Goal: Obtain resource: Obtain resource

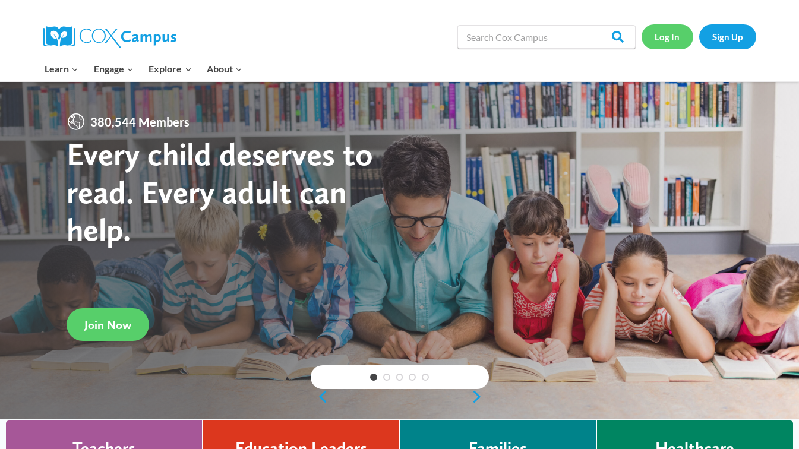
click at [673, 42] on link "Log In" at bounding box center [668, 36] width 52 height 24
click at [672, 40] on link "Log In" at bounding box center [668, 36] width 52 height 24
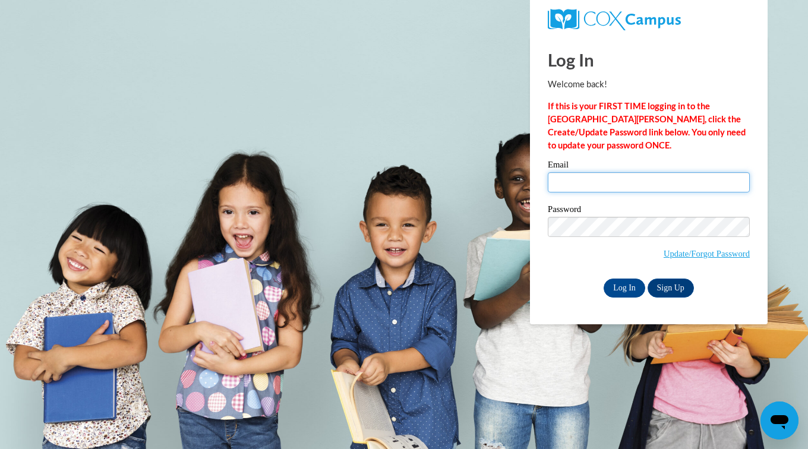
type input "deniseglass1958@gmail.com"
click at [632, 292] on input "Log In" at bounding box center [625, 288] width 42 height 19
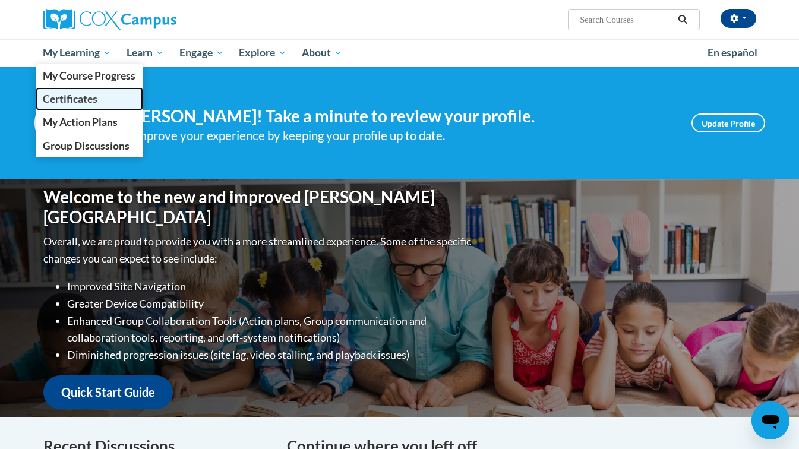
click at [71, 94] on span "Certificates" at bounding box center [70, 99] width 55 height 12
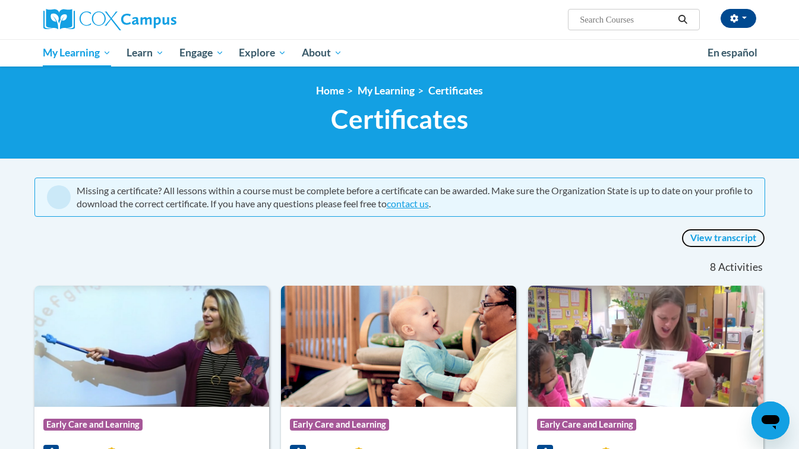
click at [705, 239] on link "View transcript" at bounding box center [724, 238] width 84 height 19
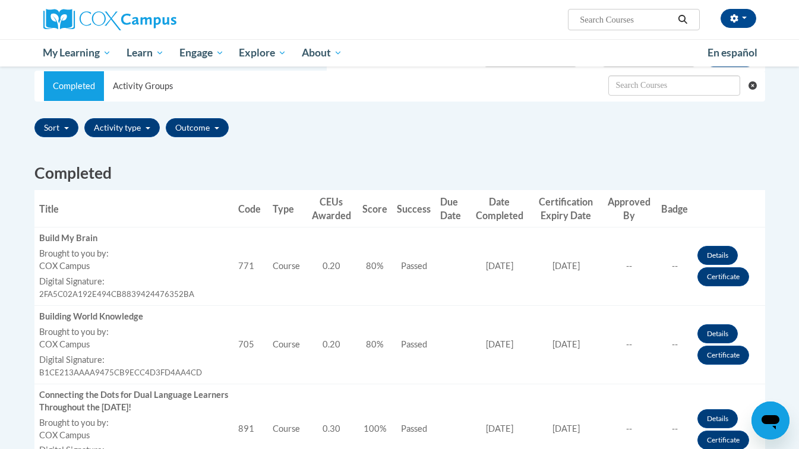
scroll to position [255, 0]
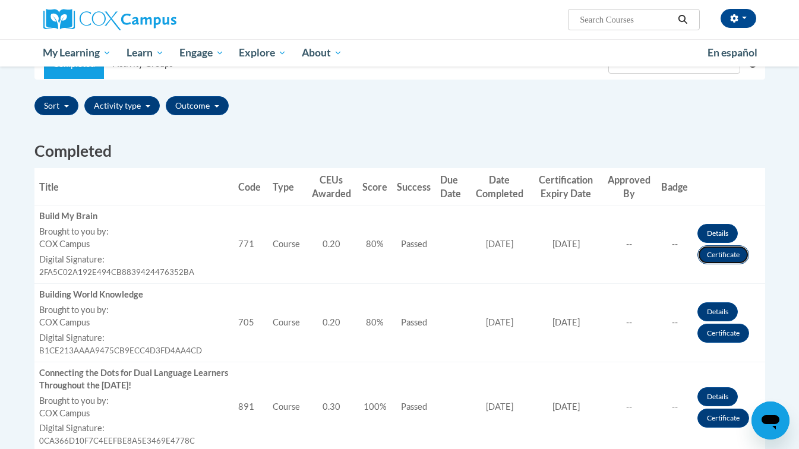
click at [714, 253] on link "Certificate" at bounding box center [724, 254] width 52 height 19
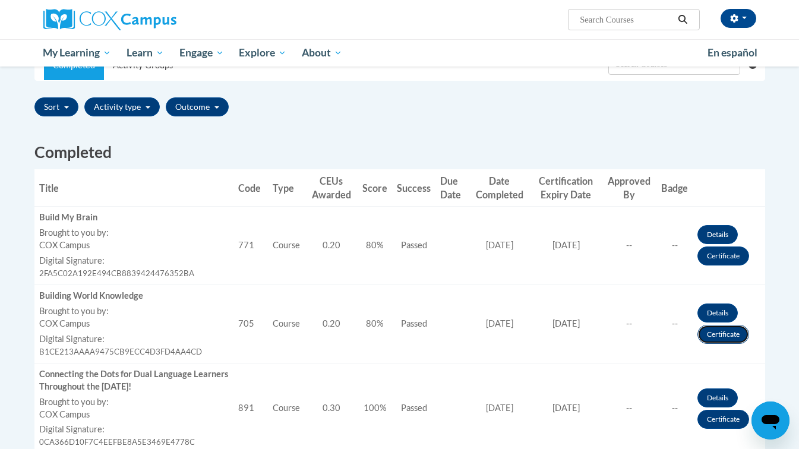
click at [708, 336] on link "Certificate" at bounding box center [724, 334] width 52 height 19
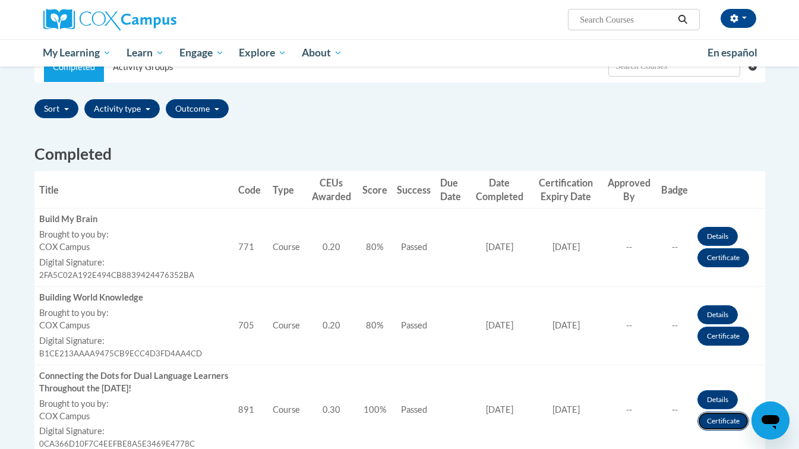
click at [725, 416] on link "Certificate" at bounding box center [724, 421] width 52 height 19
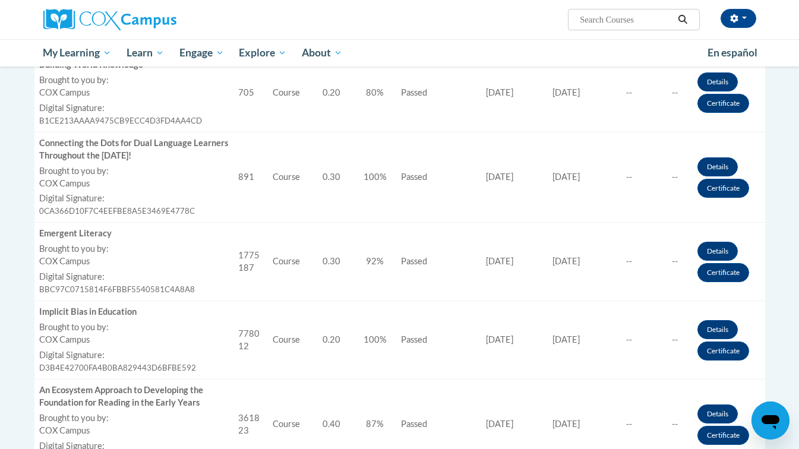
scroll to position [484, 0]
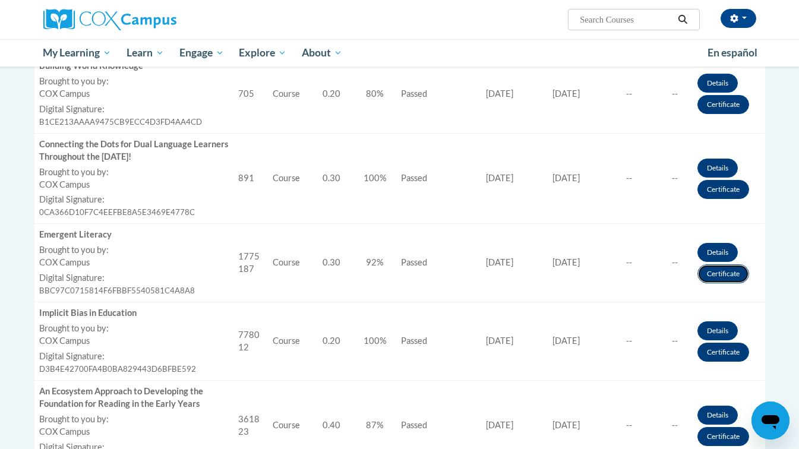
click at [719, 269] on link "Certificate" at bounding box center [724, 273] width 52 height 19
click at [730, 357] on link "Certificate" at bounding box center [724, 352] width 52 height 19
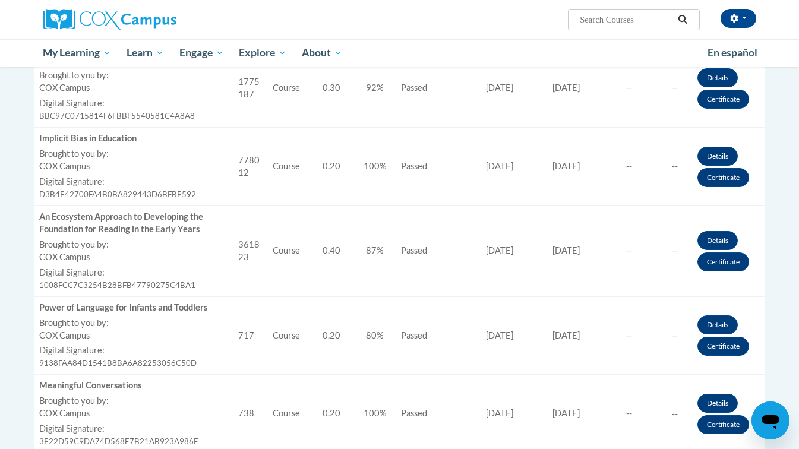
scroll to position [661, 0]
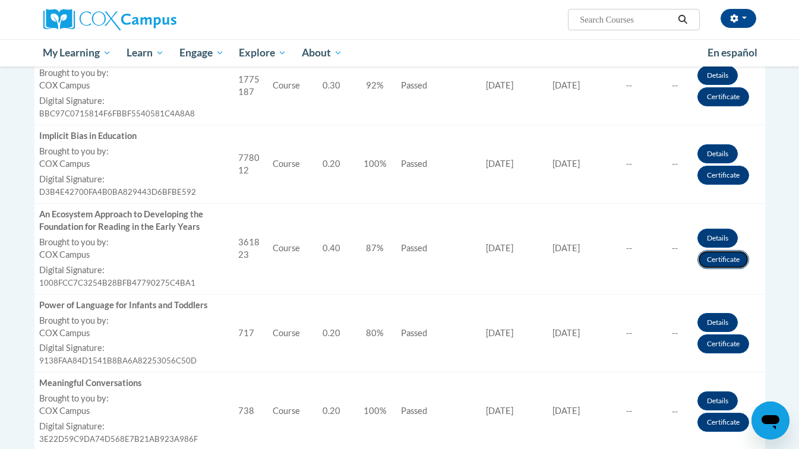
click at [730, 258] on link "Certificate" at bounding box center [724, 259] width 52 height 19
click at [730, 349] on link "Certificate" at bounding box center [724, 344] width 52 height 19
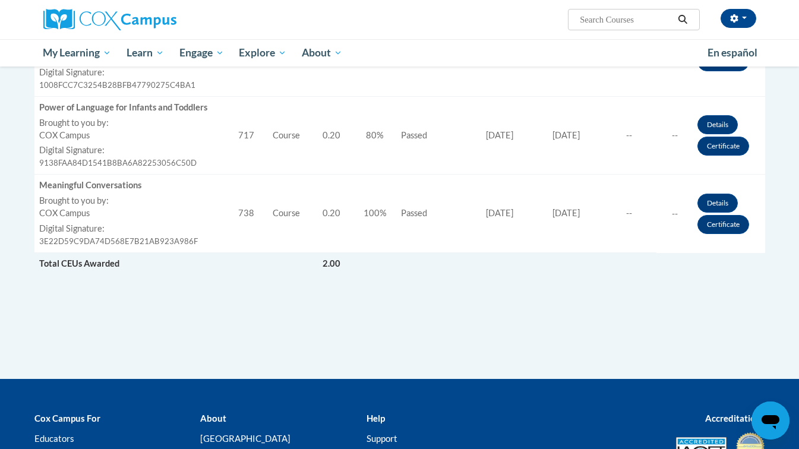
scroll to position [859, 0]
click at [740, 233] on link "Certificate" at bounding box center [724, 224] width 52 height 19
